Goal: Information Seeking & Learning: Learn about a topic

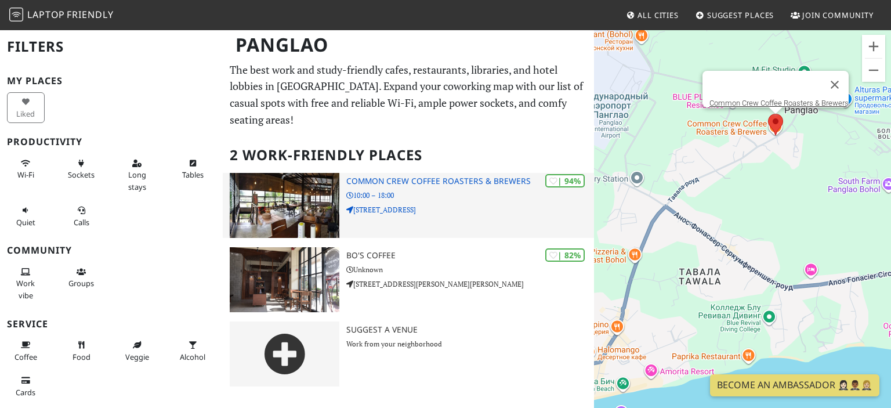
click at [451, 190] on p "10:00 – 18:00" at bounding box center [470, 195] width 248 height 11
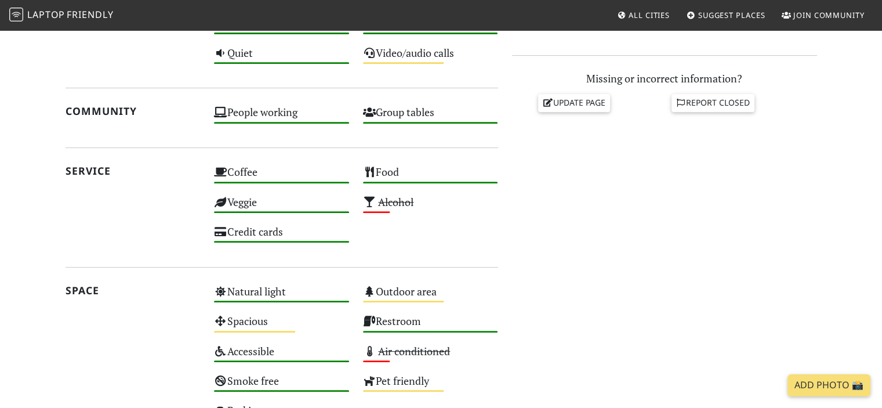
scroll to position [687, 0]
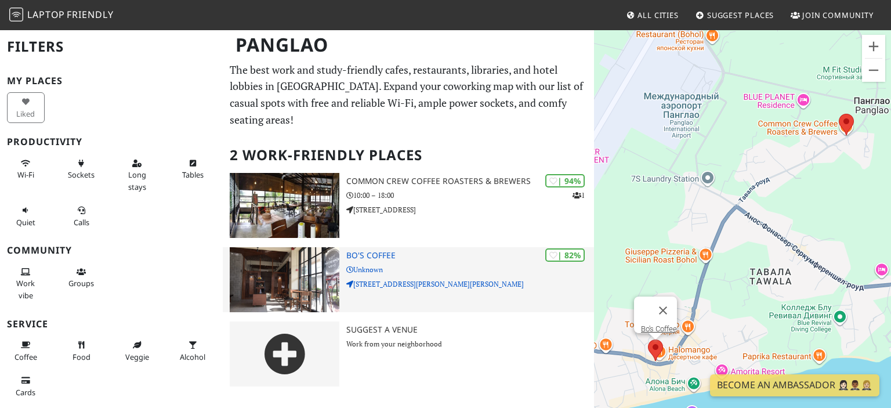
click at [392, 251] on h3 "Bo's Coffee" at bounding box center [470, 256] width 248 height 10
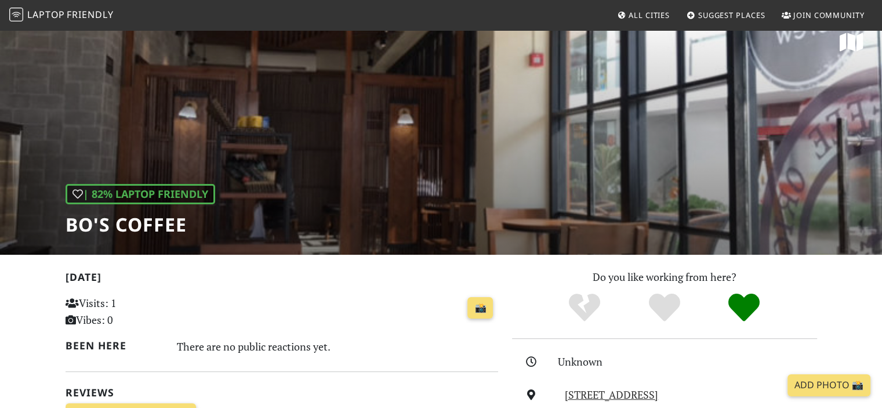
scroll to position [15, 0]
